Goal: Task Accomplishment & Management: Manage account settings

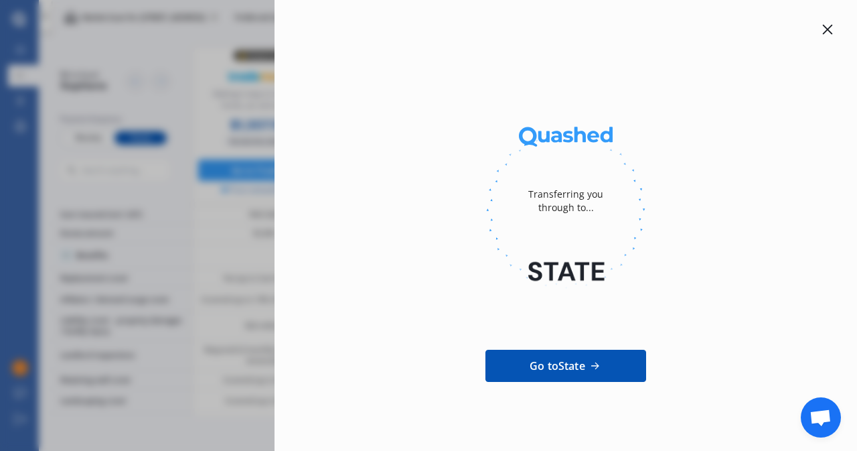
click at [820, 37] on div at bounding box center [827, 29] width 16 height 16
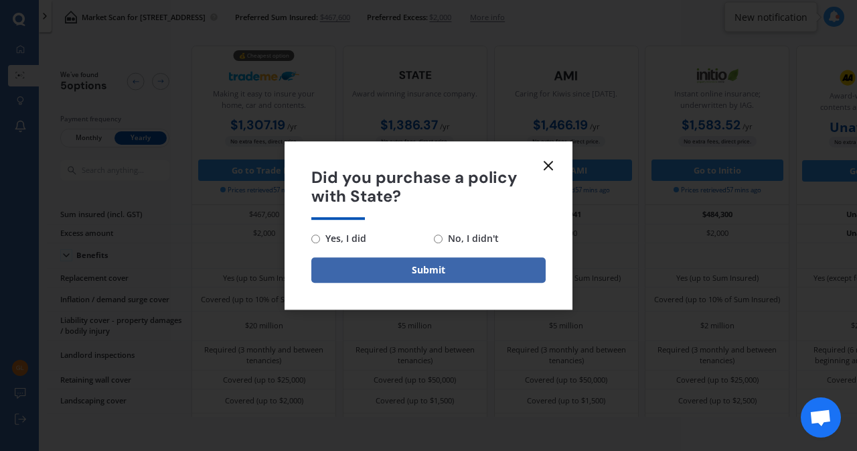
click at [327, 240] on span "Yes, I did" at bounding box center [343, 238] width 46 height 16
click at [320, 240] on input "Yes, I did" at bounding box center [315, 238] width 9 height 9
radio input "true"
click at [421, 272] on button "Submit" at bounding box center [428, 269] width 234 height 25
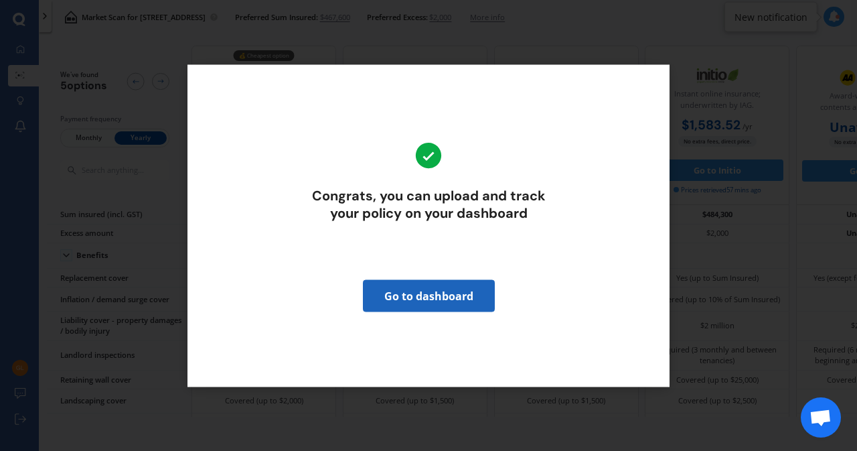
click at [422, 291] on link "Go to dashboard" at bounding box center [429, 295] width 132 height 32
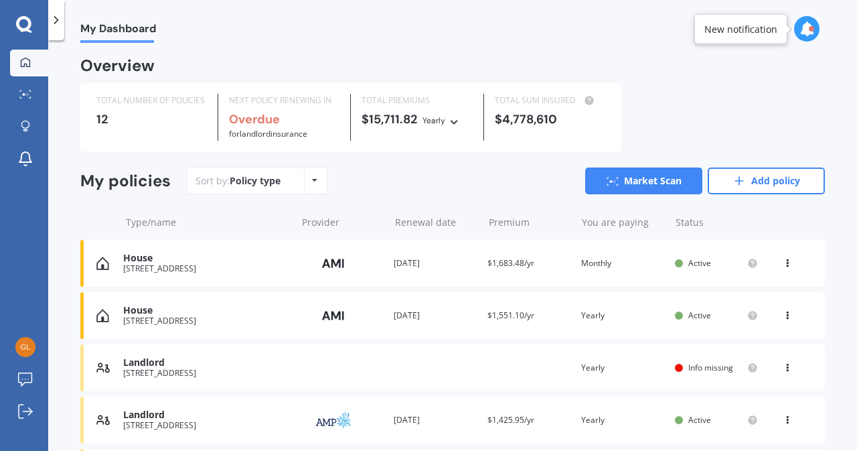
click at [783, 366] on icon at bounding box center [787, 365] width 9 height 8
click at [538, 376] on div "Landlord [STREET_ADDRESS] Renewal date Premium You are paying Yearly Status Inf…" at bounding box center [452, 367] width 745 height 47
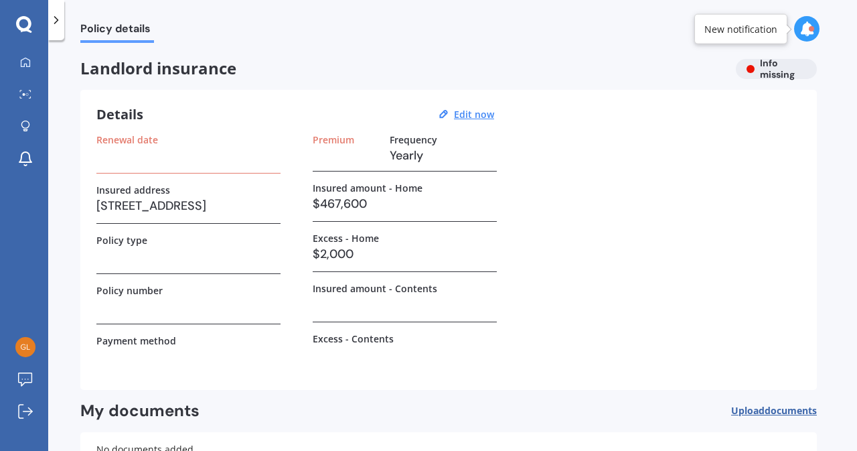
click at [753, 412] on span "Upload documents" at bounding box center [774, 410] width 86 height 11
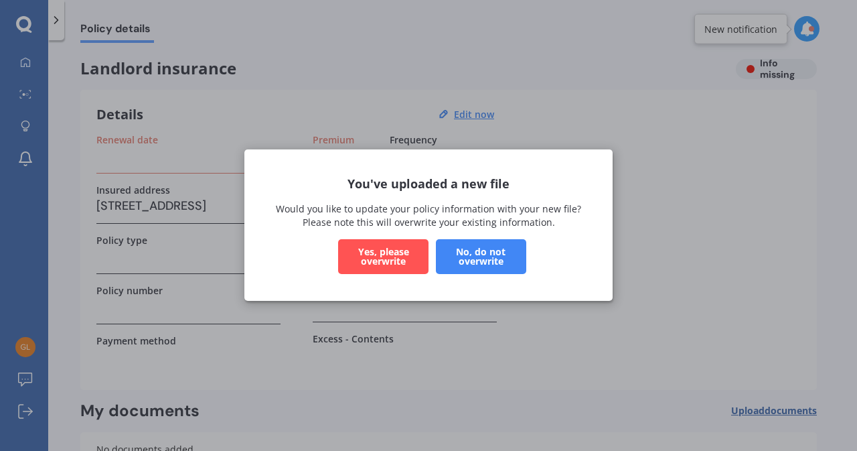
click at [449, 260] on button "No, do not overwrite" at bounding box center [481, 257] width 90 height 35
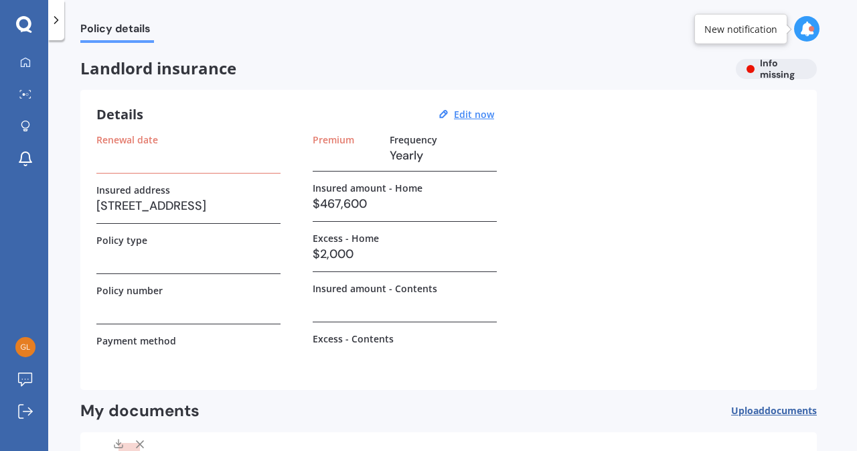
click at [327, 157] on h3 at bounding box center [346, 155] width 66 height 20
click at [473, 114] on u "Edit now" at bounding box center [474, 114] width 40 height 13
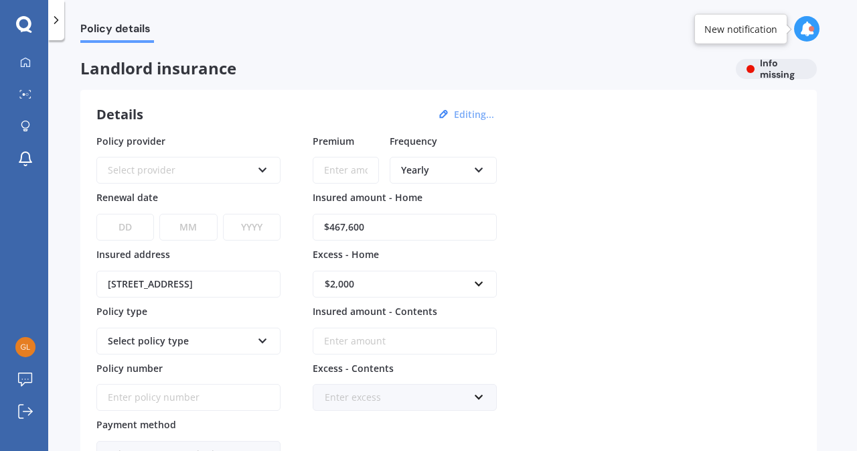
click at [349, 173] on input "Premium" at bounding box center [346, 170] width 66 height 27
paste input "$0201,240,154,706,000.00"
type input "$0.00"
type input "$1,450.22"
click at [262, 167] on icon at bounding box center [262, 167] width 11 height 9
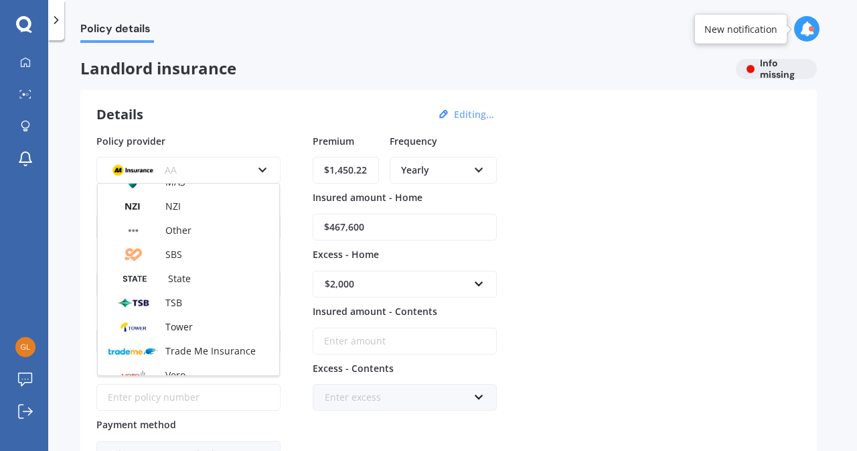
scroll to position [255, 0]
click at [194, 275] on div "State" at bounding box center [188, 278] width 181 height 24
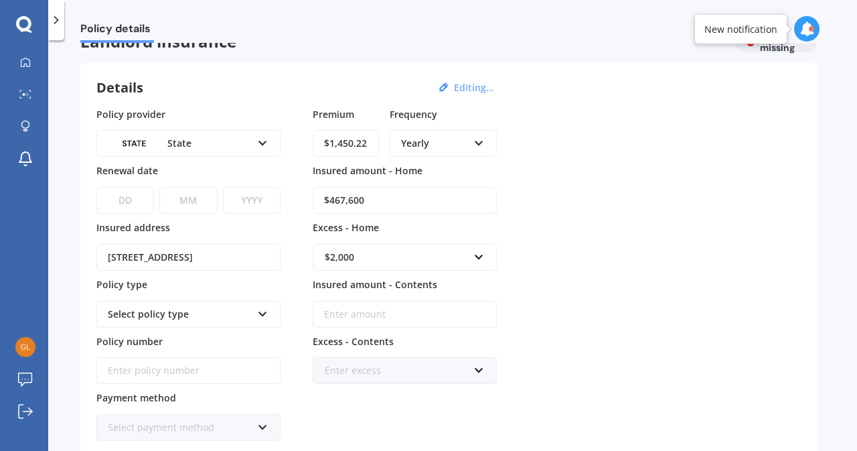
scroll to position [28, 0]
click at [131, 202] on select "DD 01 02 03 04 05 06 07 08 09 10 11 12 13 14 15 16 17 18 19 20 21 22 23 24 25 2…" at bounding box center [125, 198] width 58 height 27
click at [96, 185] on select "DD 01 02 03 04 05 06 07 08 09 10 11 12 13 14 15 16 17 18 19 20 21 22 23 24 25 2…" at bounding box center [125, 198] width 58 height 27
click at [134, 200] on select "DD 01 02 03 04 05 06 07 08 09 10 11 12 13 14 15 16 17 18 19 20 21 22 23 24 25 2…" at bounding box center [125, 198] width 58 height 27
click at [135, 195] on select "DD 01 02 03 04 05 06 07 08 09 10 11 12 13 14 15 16 17 18 19 20 21 22 23 24 25 2…" at bounding box center [125, 198] width 58 height 27
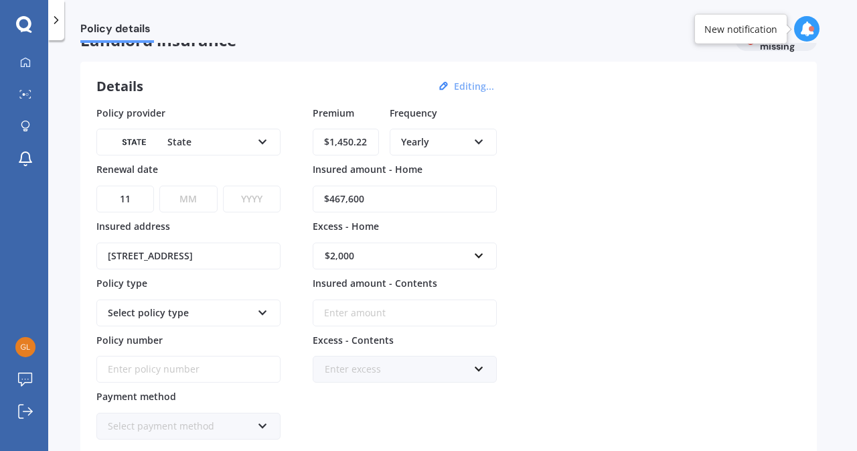
select select "24"
click at [96, 185] on select "DD 01 02 03 04 05 06 07 08 09 10 11 12 13 14 15 16 17 18 19 20 21 22 23 24 25 2…" at bounding box center [125, 198] width 58 height 27
click at [179, 202] on select "MM 01 02 03 04 05 06 07 08 09 10 11 12" at bounding box center [188, 198] width 58 height 27
select select "09"
click at [159, 185] on select "MM 01 02 03 04 05 06 07 08 09 10 11 12" at bounding box center [188, 198] width 58 height 27
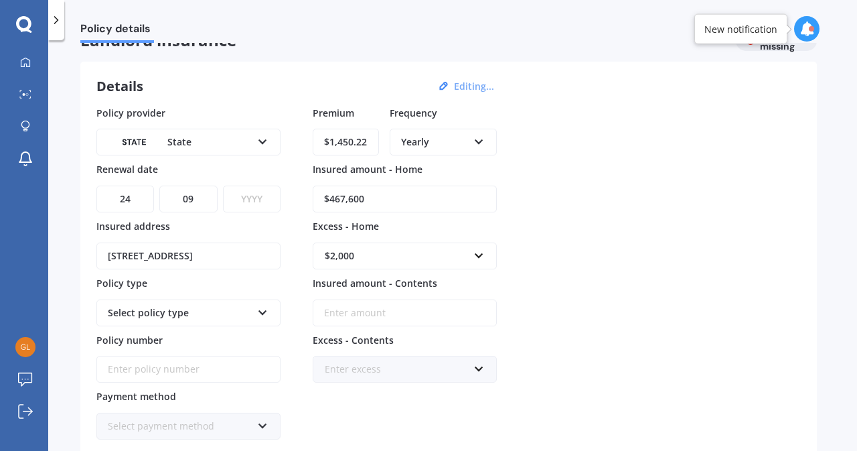
click at [242, 204] on select "YYYY 2027 2026 2025 2024 2023 2022 2021 2020 2019 2018 2017 2016 2015 2014 2013…" at bounding box center [252, 198] width 58 height 27
select select "2026"
click at [223, 185] on select "YYYY 2027 2026 2025 2024 2023 2022 2021 2020 2019 2018 2017 2016 2015 2014 2013…" at bounding box center [252, 198] width 58 height 27
click at [271, 309] on div "Select policy type Landlord Insurance" at bounding box center [188, 312] width 184 height 27
click at [234, 329] on div "Landlord Insurance" at bounding box center [188, 338] width 181 height 24
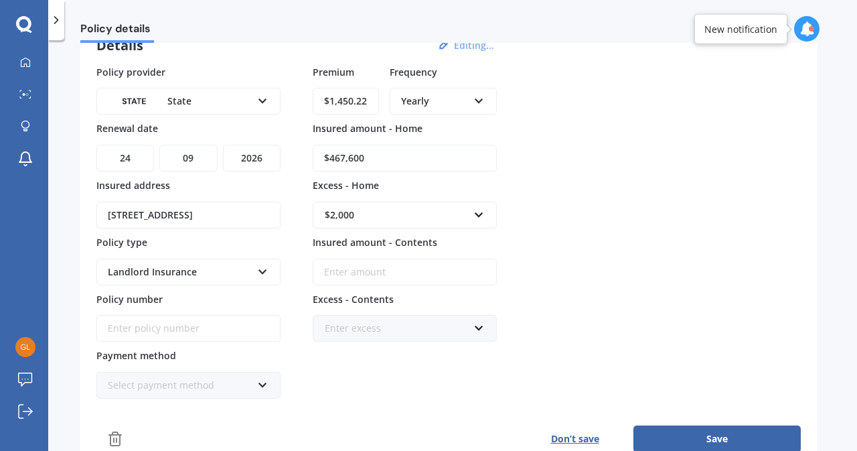
scroll to position [71, 0]
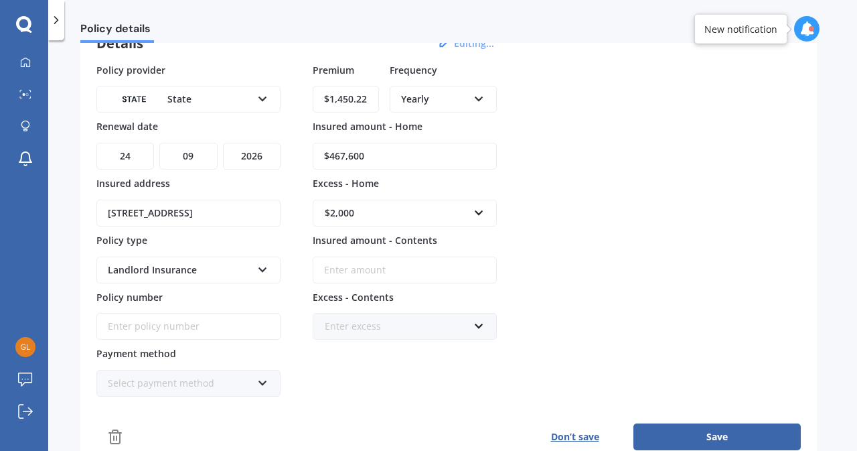
click at [167, 315] on input "Policy number" at bounding box center [188, 326] width 184 height 27
paste input "02-0124-0154706-000"
type input "0"
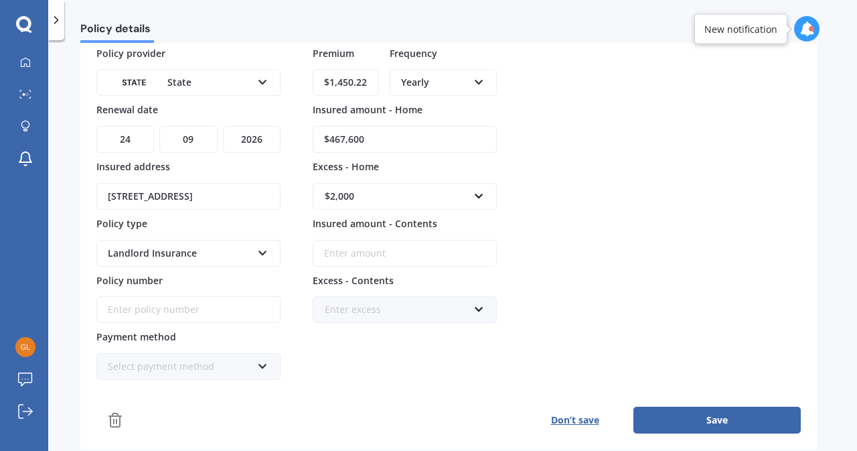
scroll to position [91, 0]
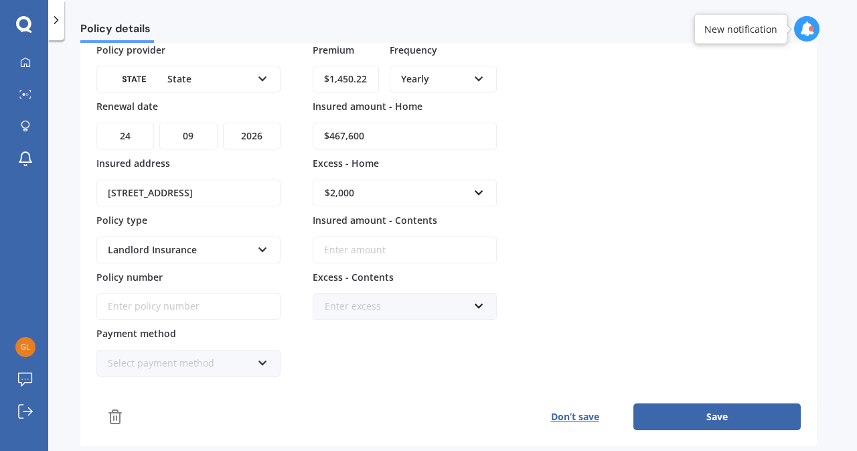
drag, startPoint x: 376, startPoint y: 139, endPoint x: 178, endPoint y: 146, distance: 198.3
click at [178, 146] on div "Policy provider State AA AMI AMP ANZ ASB Ando BNZ FMG Initio Kiwibank MAS NZI O…" at bounding box center [448, 210] width 704 height 334
type input "$579,212"
click at [258, 356] on icon at bounding box center [262, 360] width 11 height 9
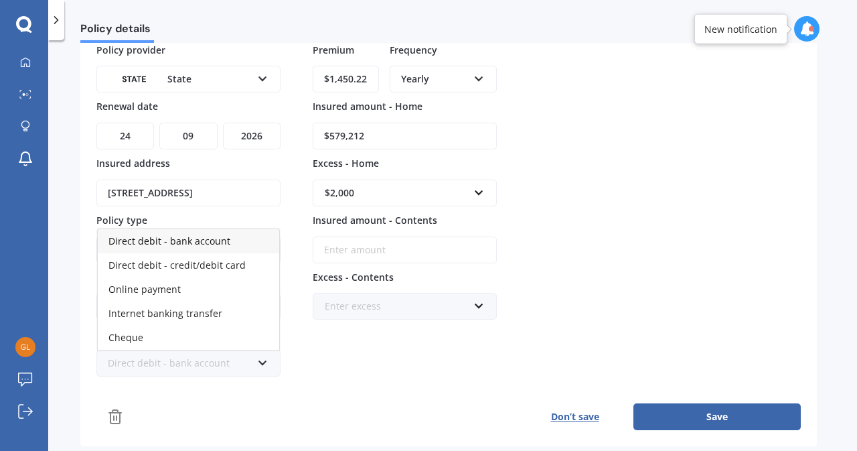
click at [234, 234] on div "Direct debit - bank account" at bounding box center [188, 241] width 181 height 24
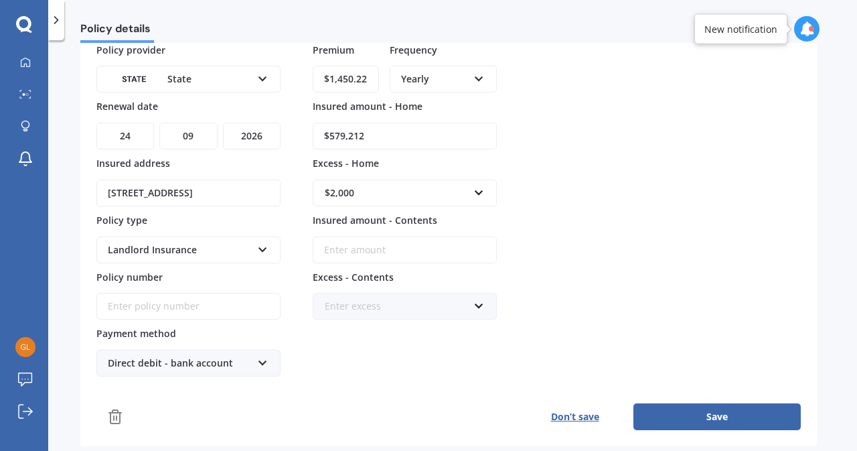
click at [704, 414] on button "Save" at bounding box center [716, 416] width 167 height 27
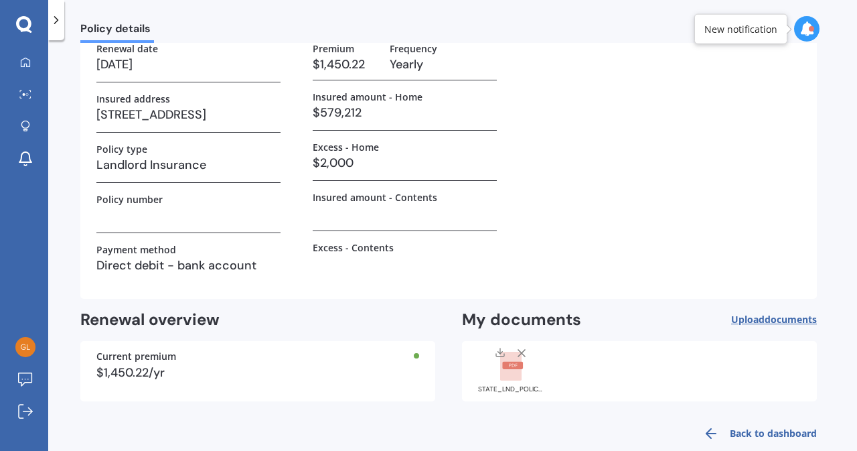
click at [753, 431] on link "Back to dashboard" at bounding box center [756, 433] width 122 height 32
